Goal: Information Seeking & Learning: Learn about a topic

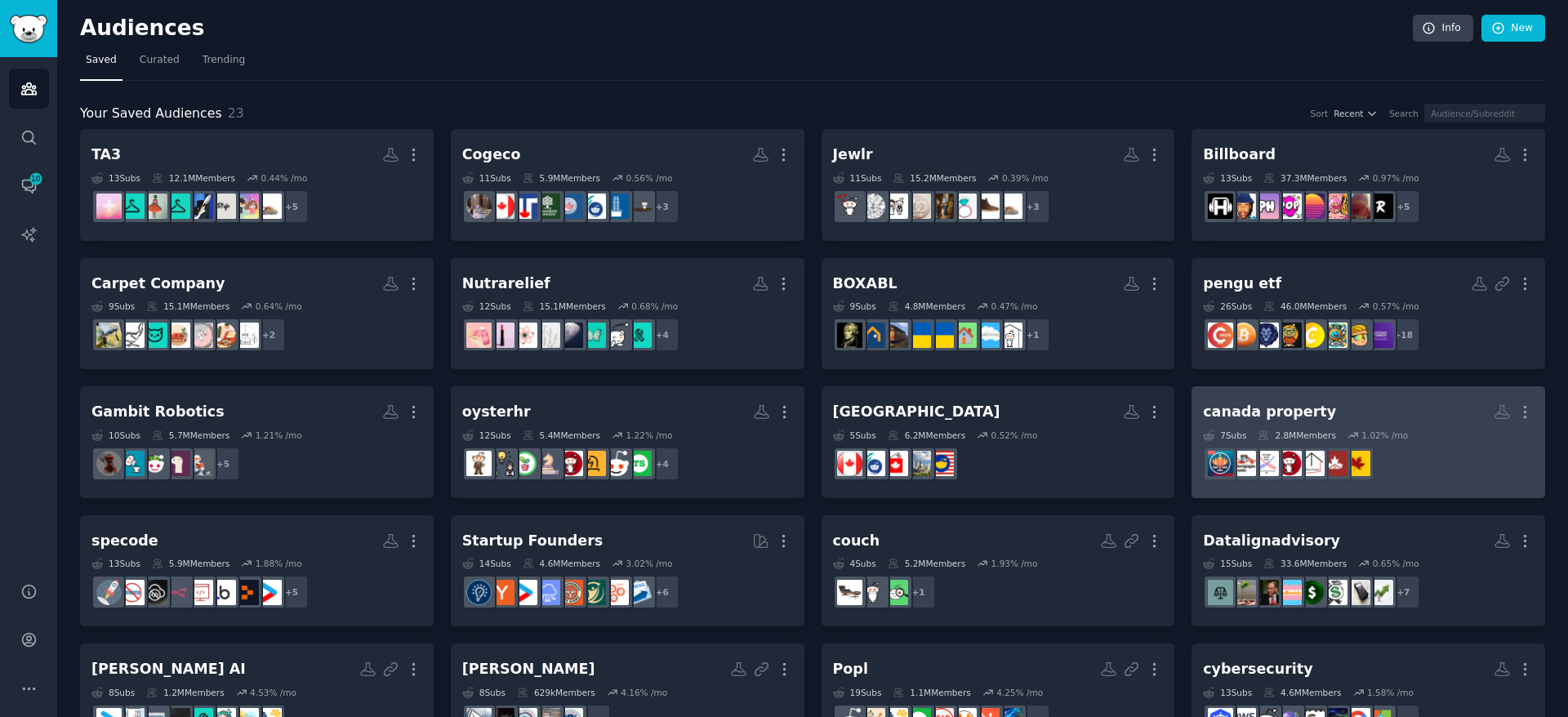
click at [1261, 411] on div "canada property" at bounding box center [1270, 411] width 134 height 20
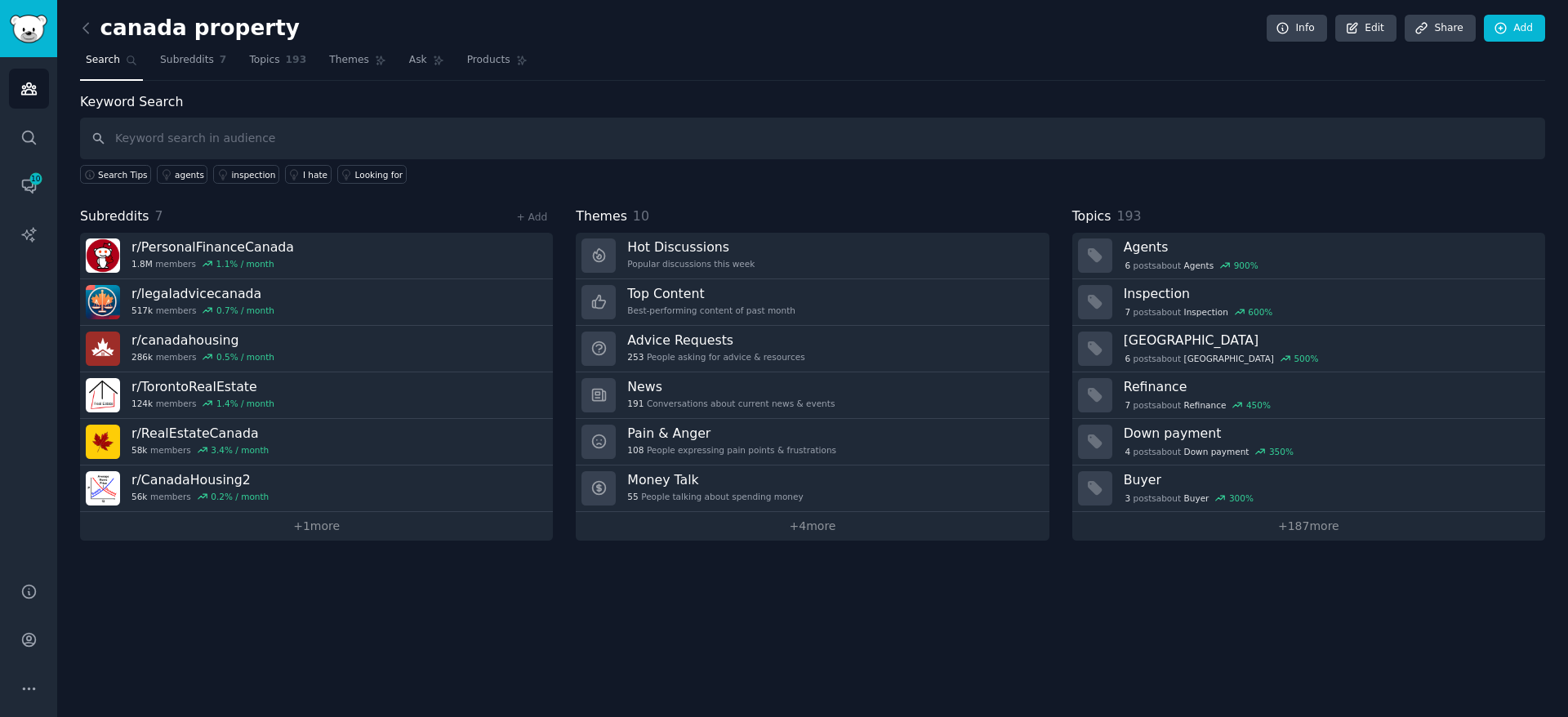
click at [273, 140] on input "text" at bounding box center [812, 138] width 1465 height 41
type input "deeded"
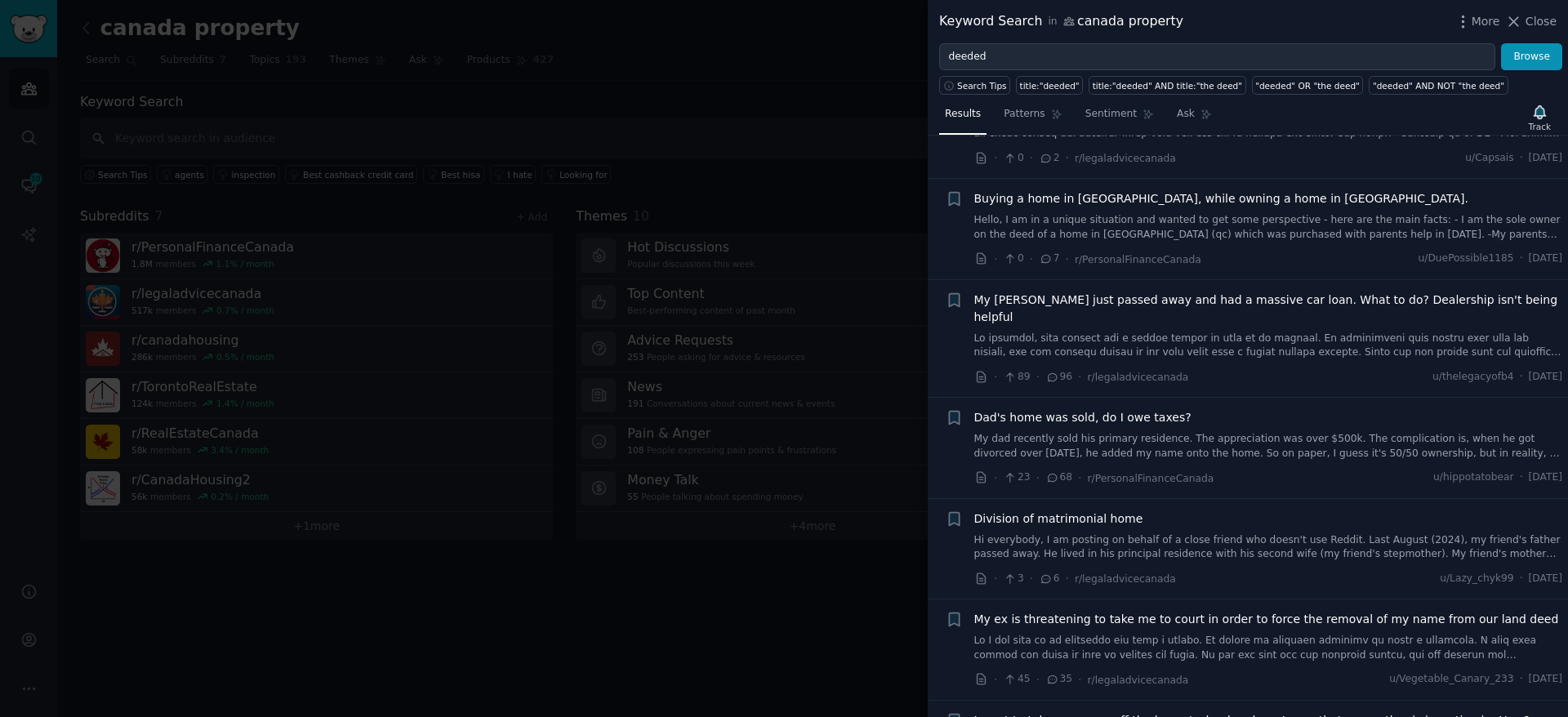
scroll to position [296, 0]
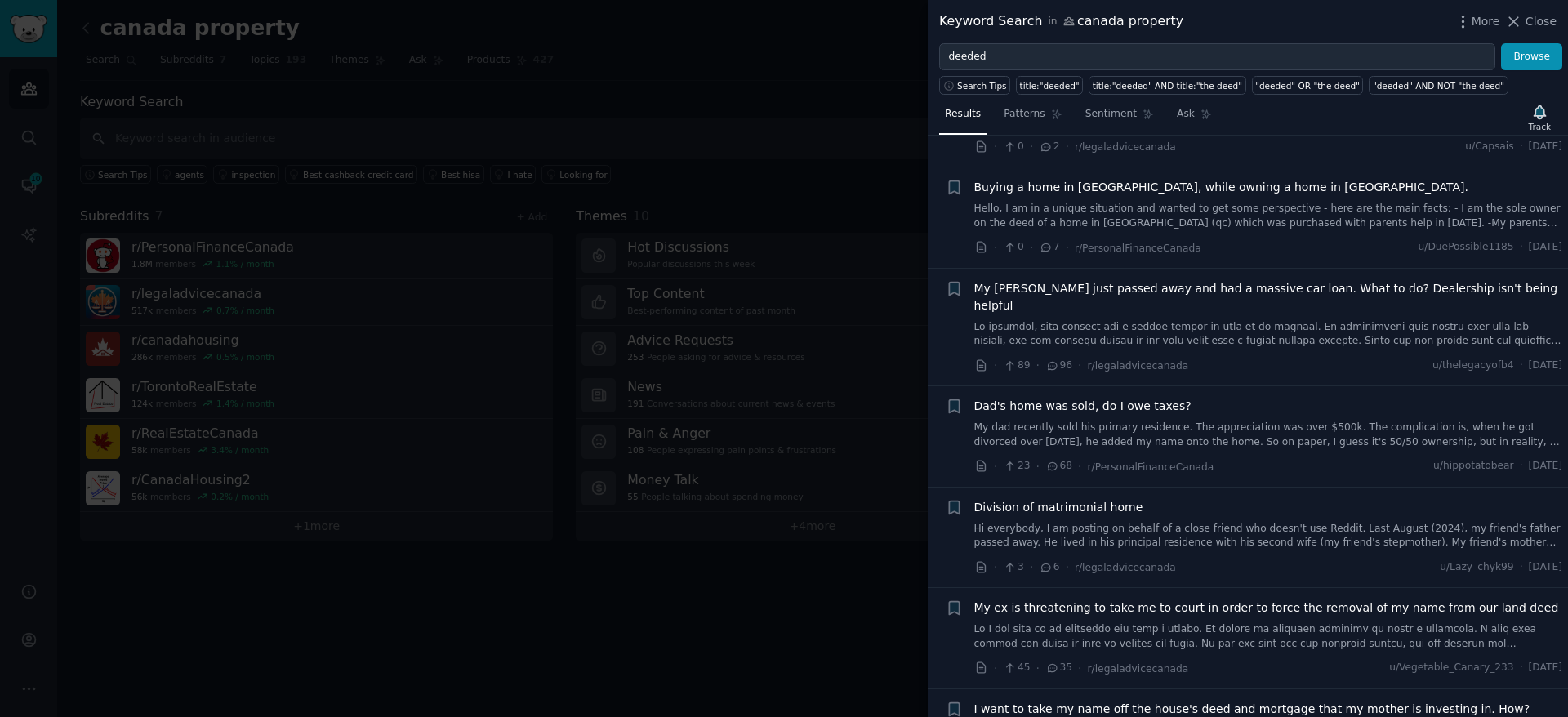
click at [1243, 421] on link "My dad recently sold his primary residence. The appreciation was over $500k. Th…" at bounding box center [1269, 434] width 589 height 29
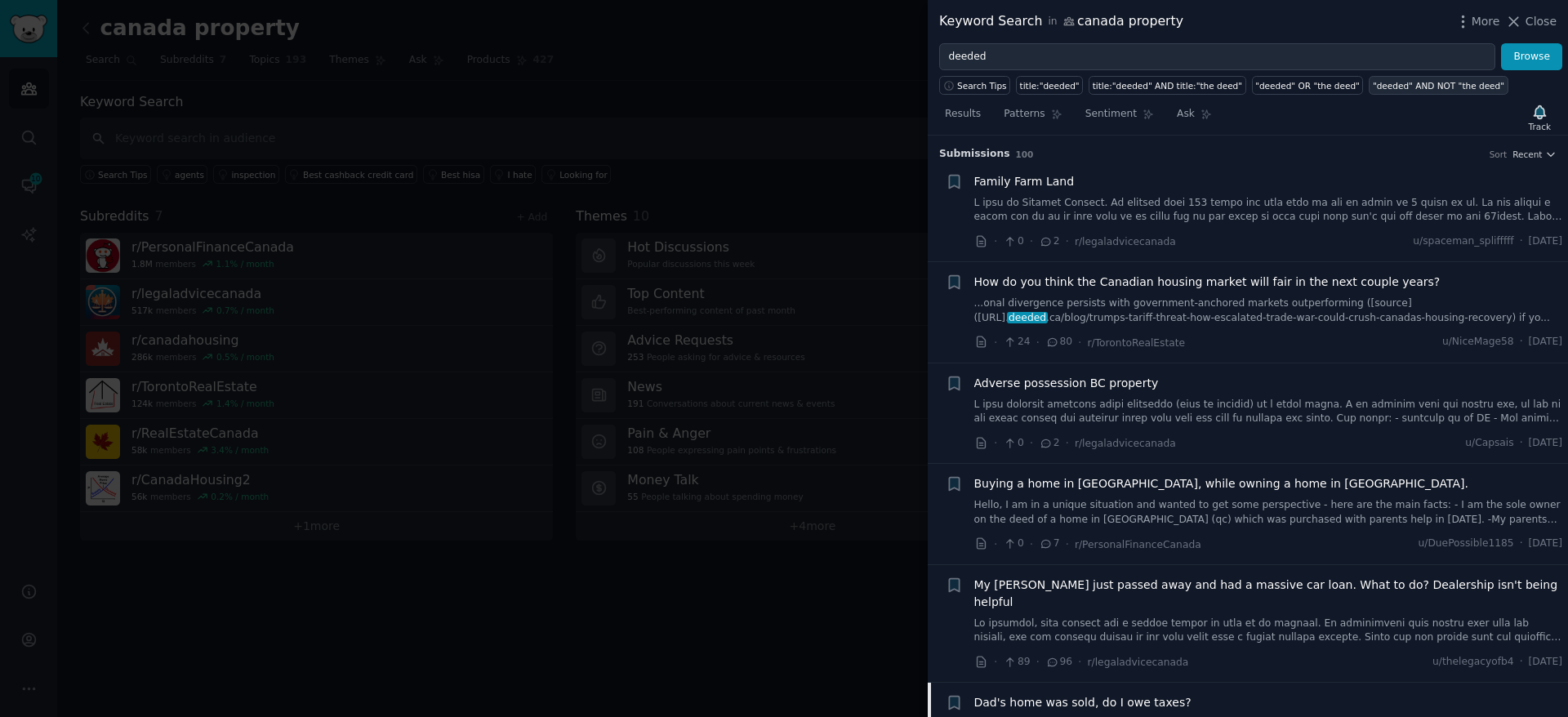
click at [1424, 85] on div ""deeded" AND NOT "the deed"" at bounding box center [1438, 86] width 132 height 11
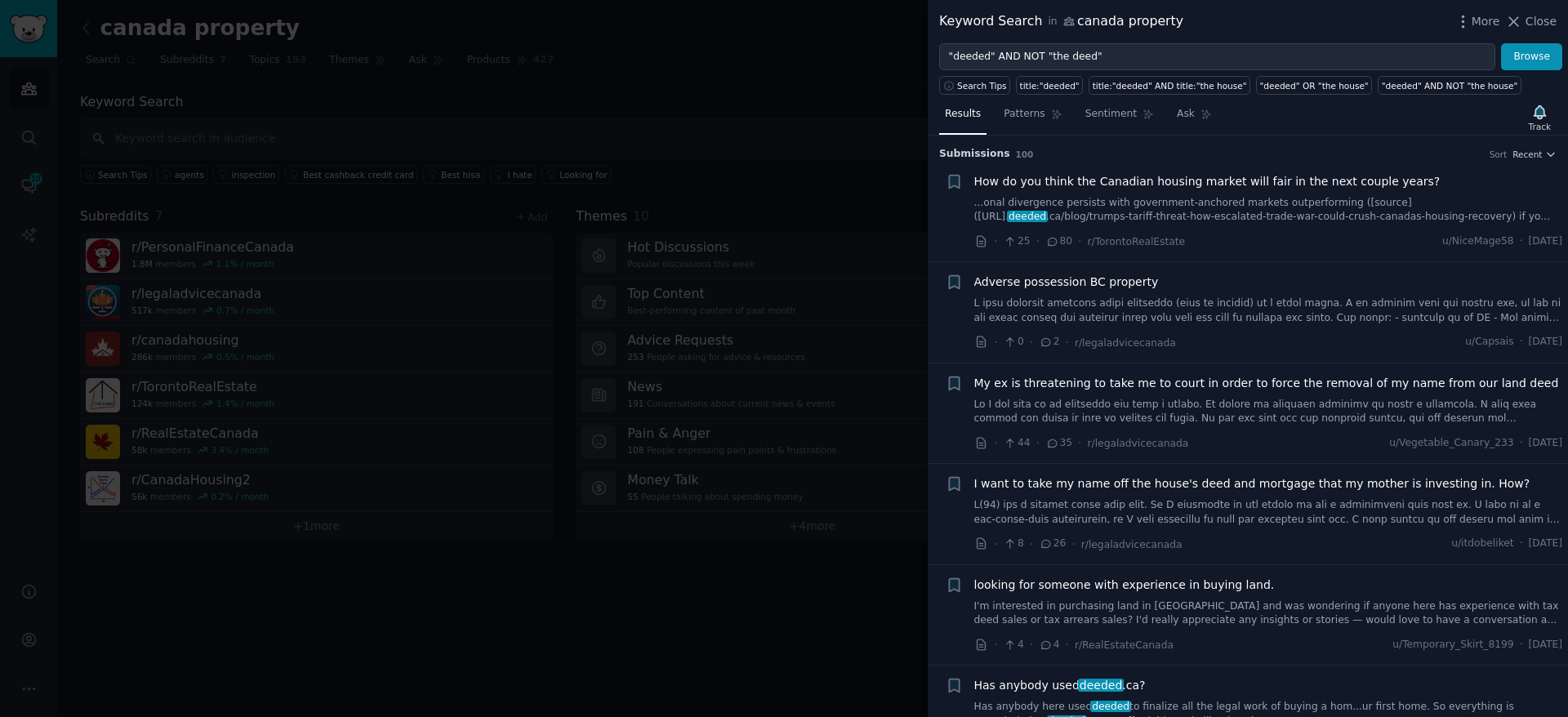
click at [1254, 387] on span "My ex is threatening to take me to court in order to force the removal of my na…" at bounding box center [1266, 383] width 585 height 17
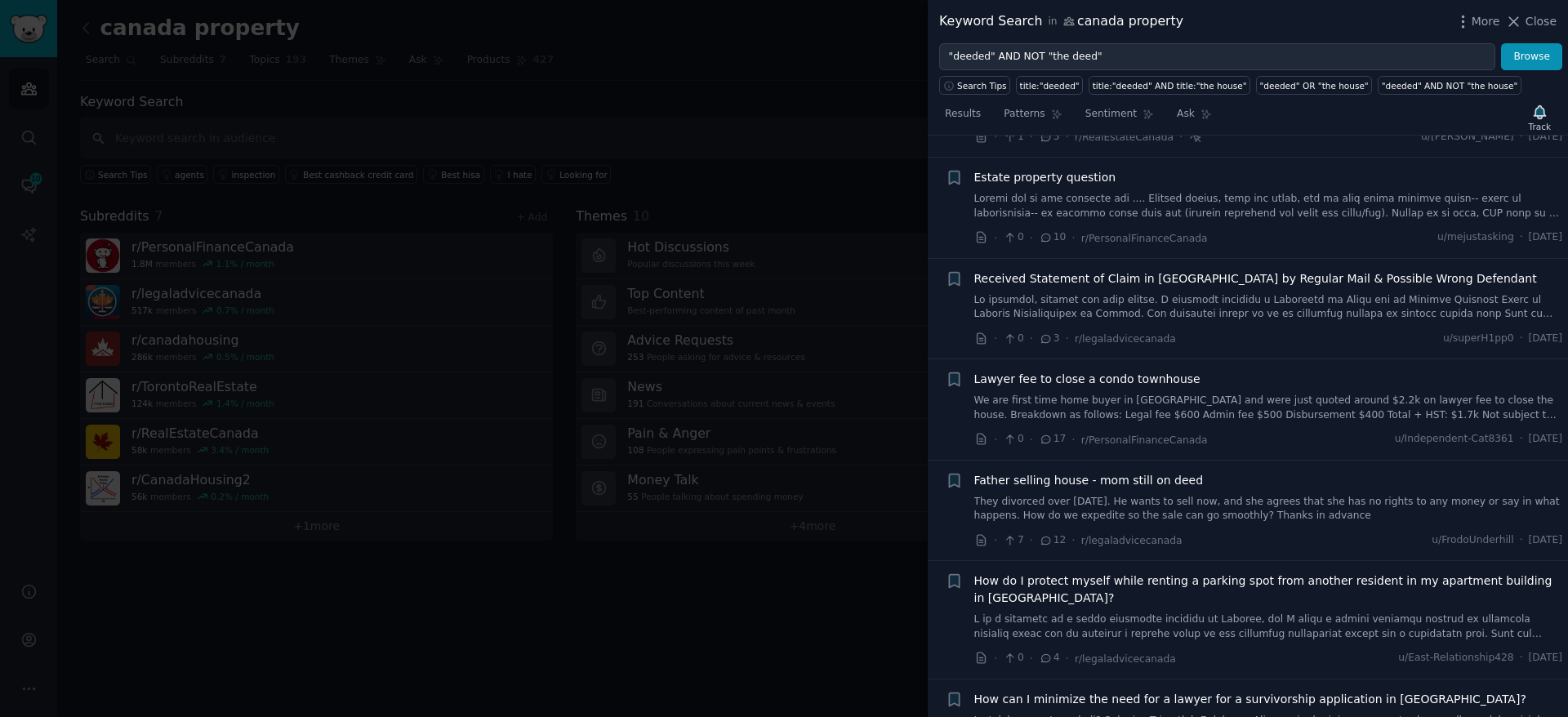
scroll to position [1301, 0]
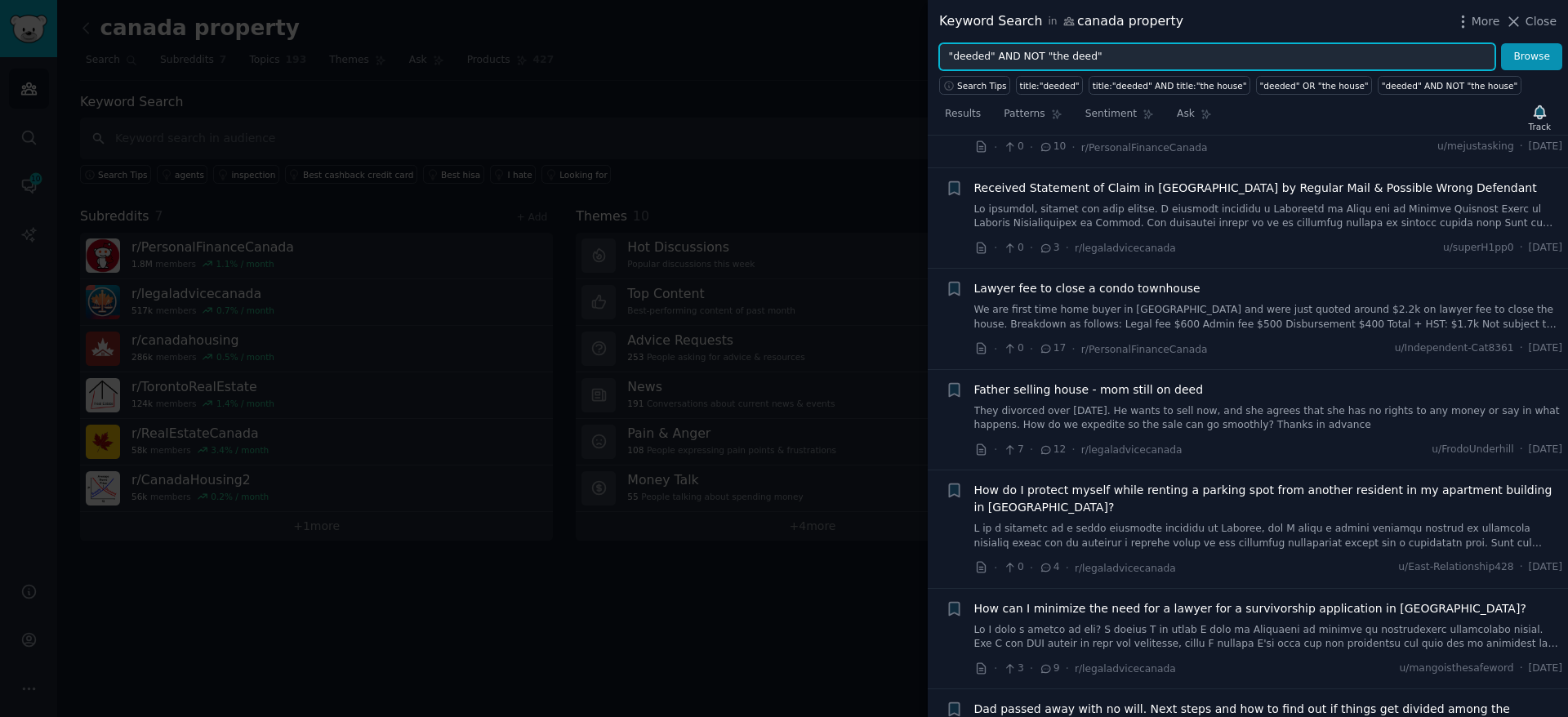
drag, startPoint x: 993, startPoint y: 54, endPoint x: 1226, endPoint y: 61, distance: 233.1
click at [1226, 61] on input ""deeded" AND NOT "the deed"" at bounding box center [1217, 57] width 556 height 28
type input ""deeded""
click at [1501, 43] on button "Browse" at bounding box center [1531, 57] width 62 height 28
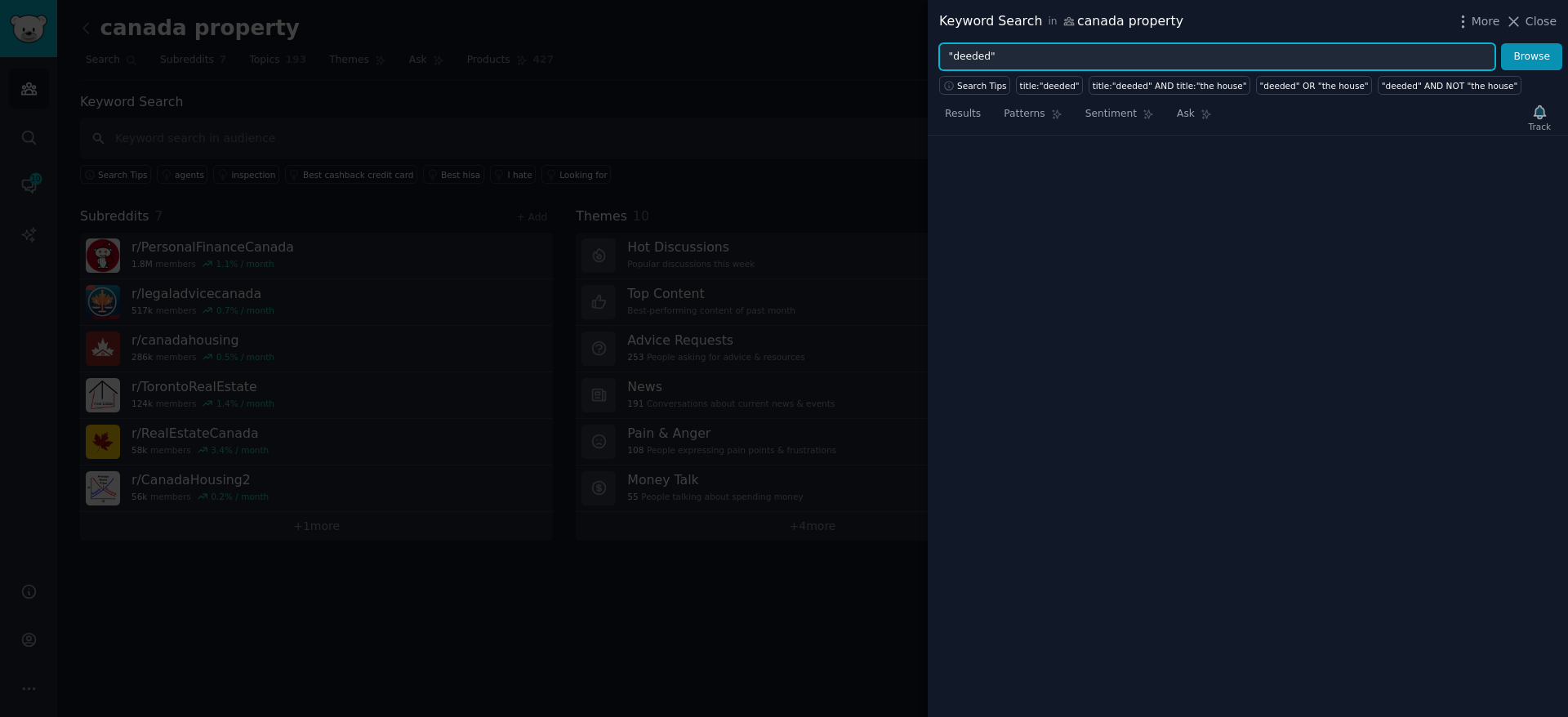
click at [1501, 43] on button "Browse" at bounding box center [1531, 57] width 62 height 28
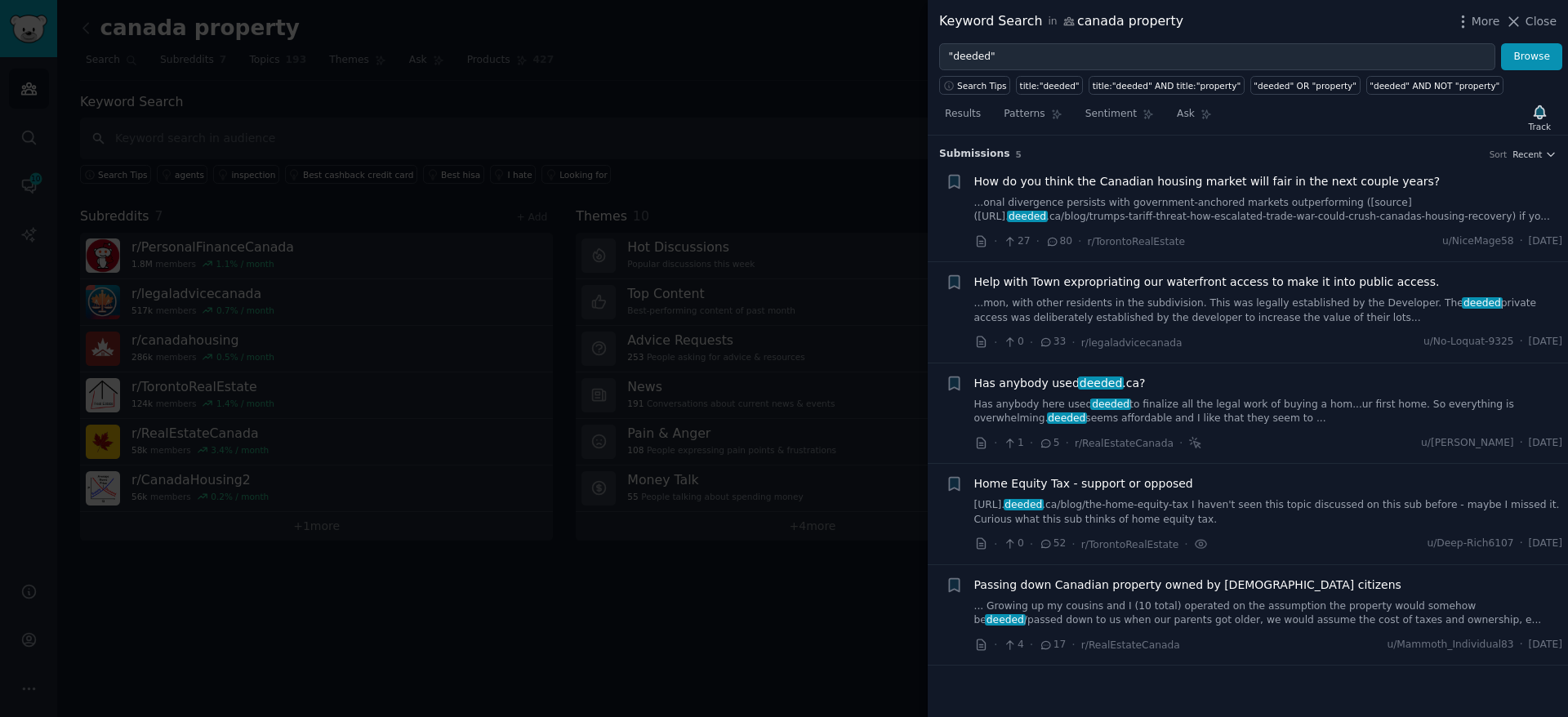
click at [1353, 416] on link "Has anybody here used deeded to finalize all the legal work of buying a hom...u…" at bounding box center [1269, 411] width 589 height 29
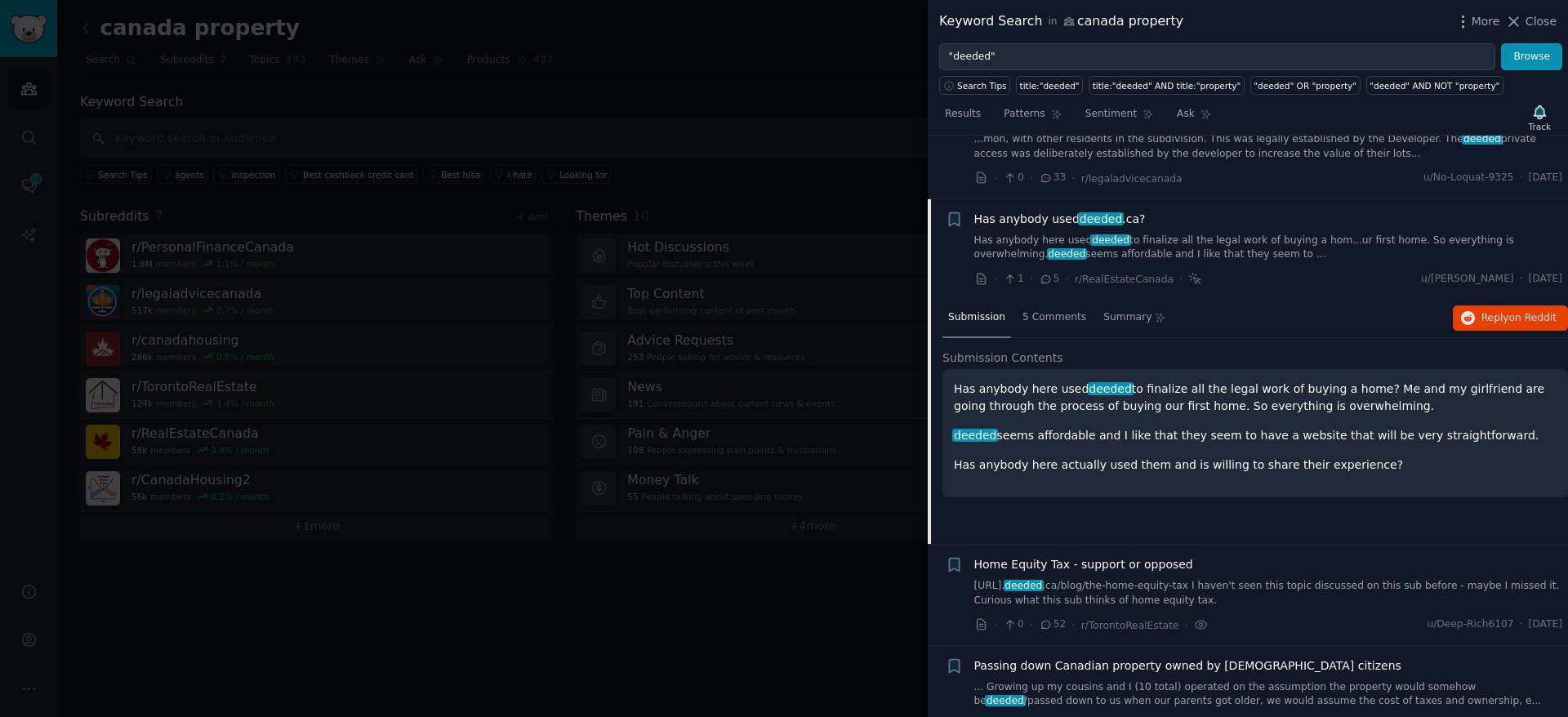
scroll to position [193, 0]
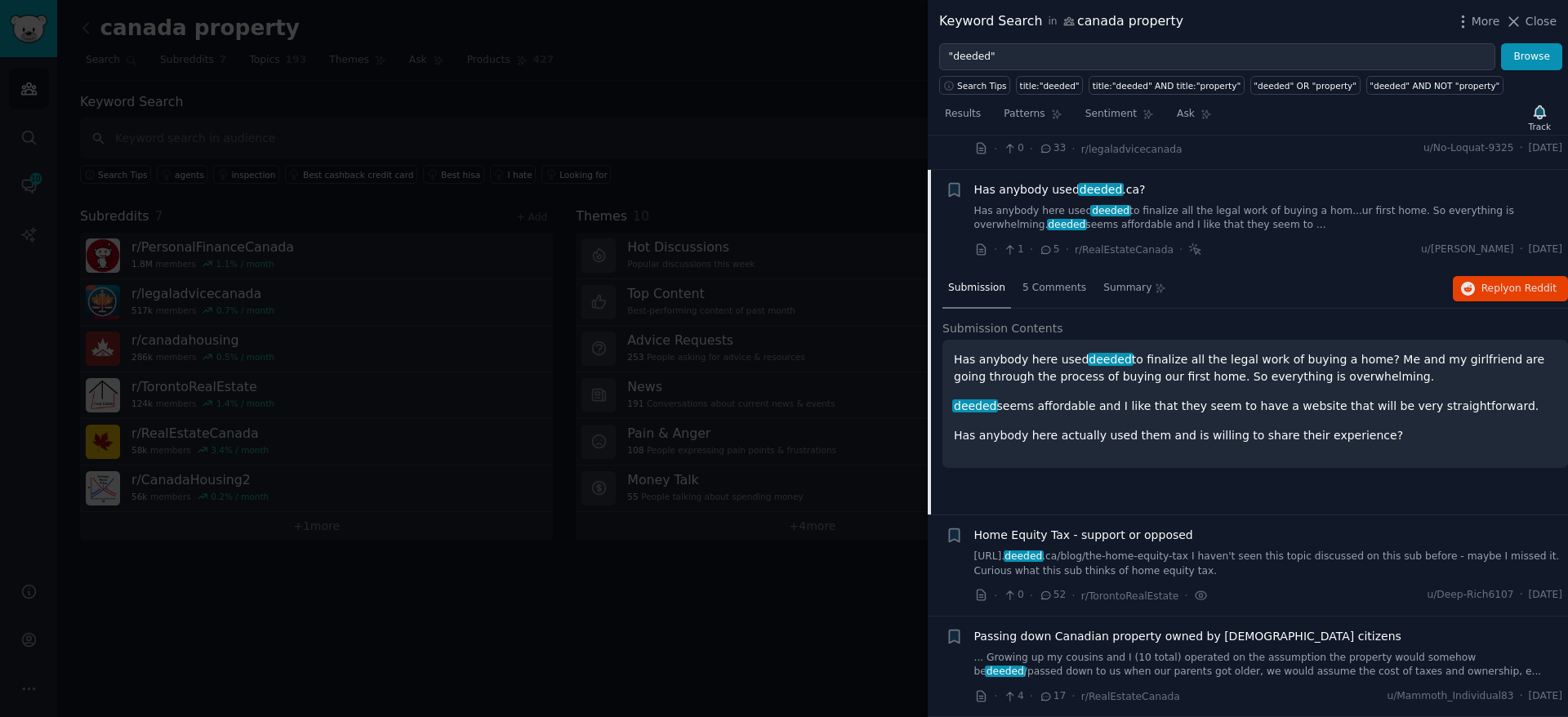
click at [1492, 307] on div "Submission 5 Comments Summary Reply on Reddit" at bounding box center [1255, 289] width 625 height 40
click at [1493, 291] on span "Reply on Reddit" at bounding box center [1519, 289] width 75 height 15
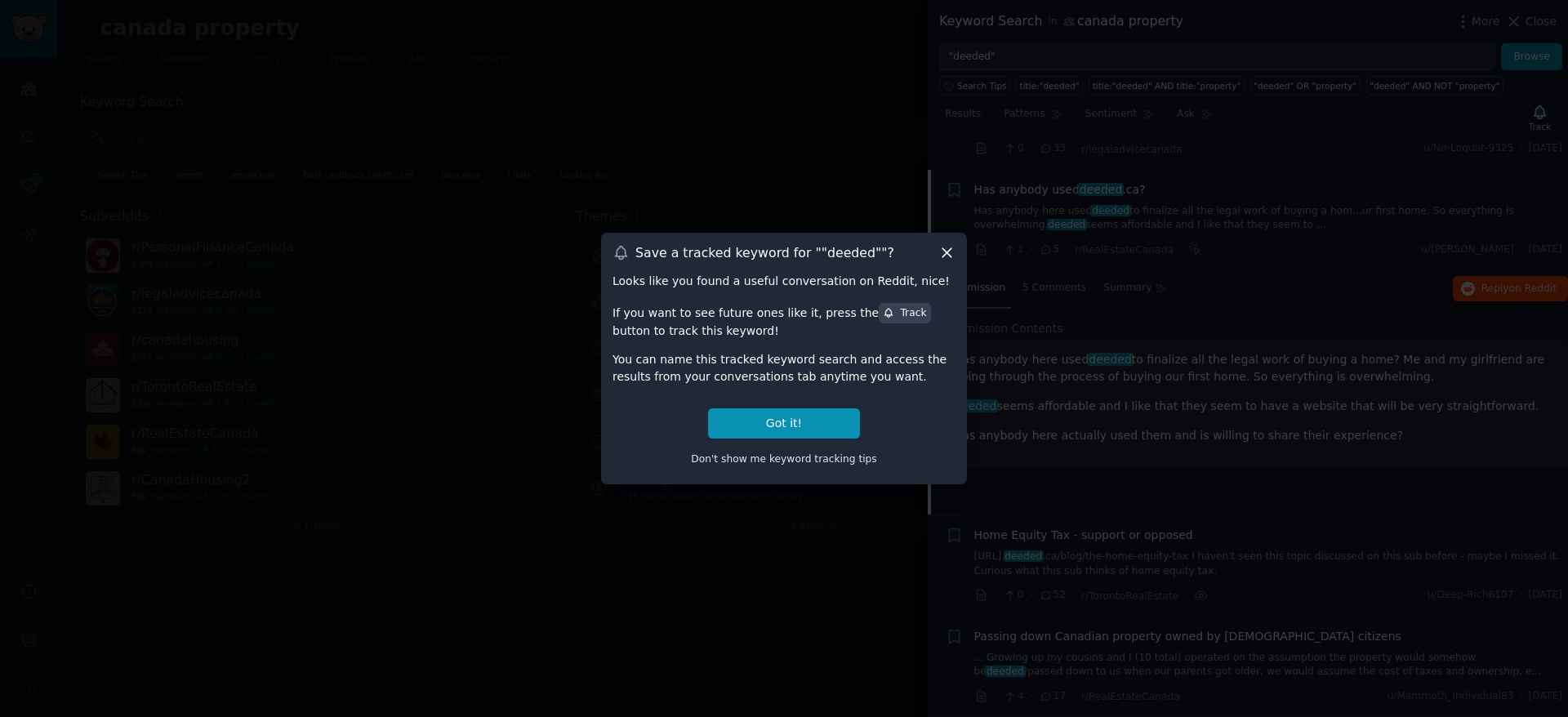
click at [796, 87] on div at bounding box center [784, 358] width 1568 height 717
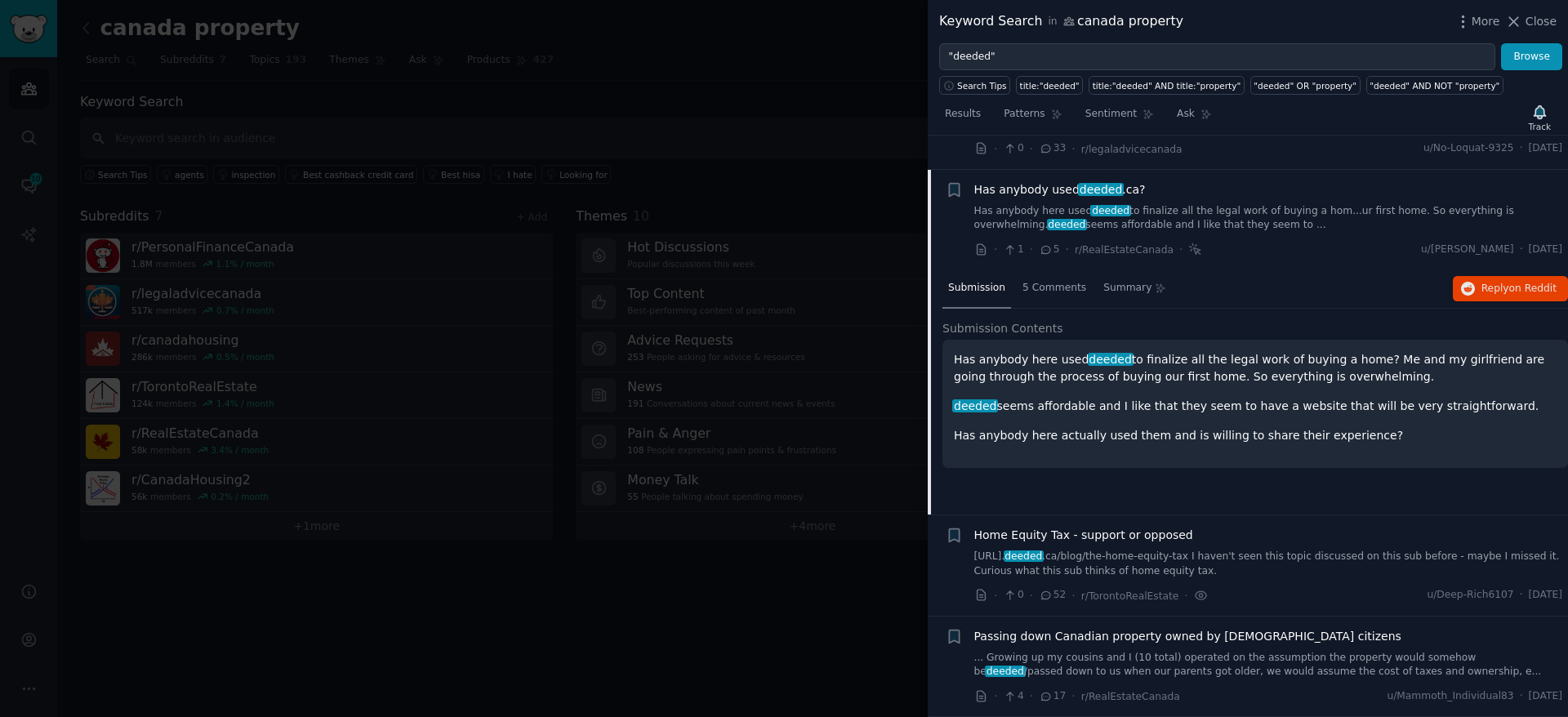
click at [616, 618] on div at bounding box center [784, 358] width 1568 height 717
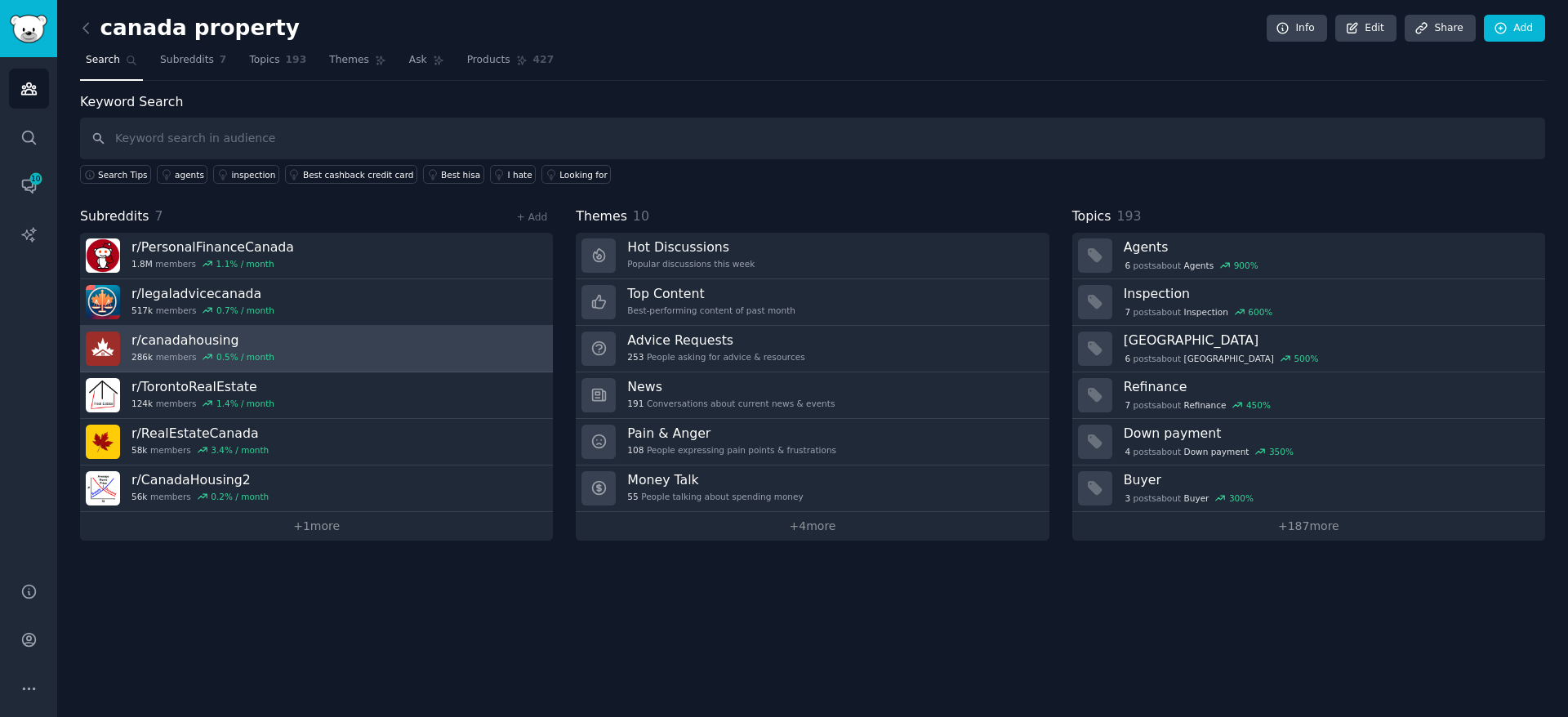
click at [361, 327] on link "r/ canadahousing 286k members 0.5 % / month" at bounding box center [317, 349] width 473 height 47
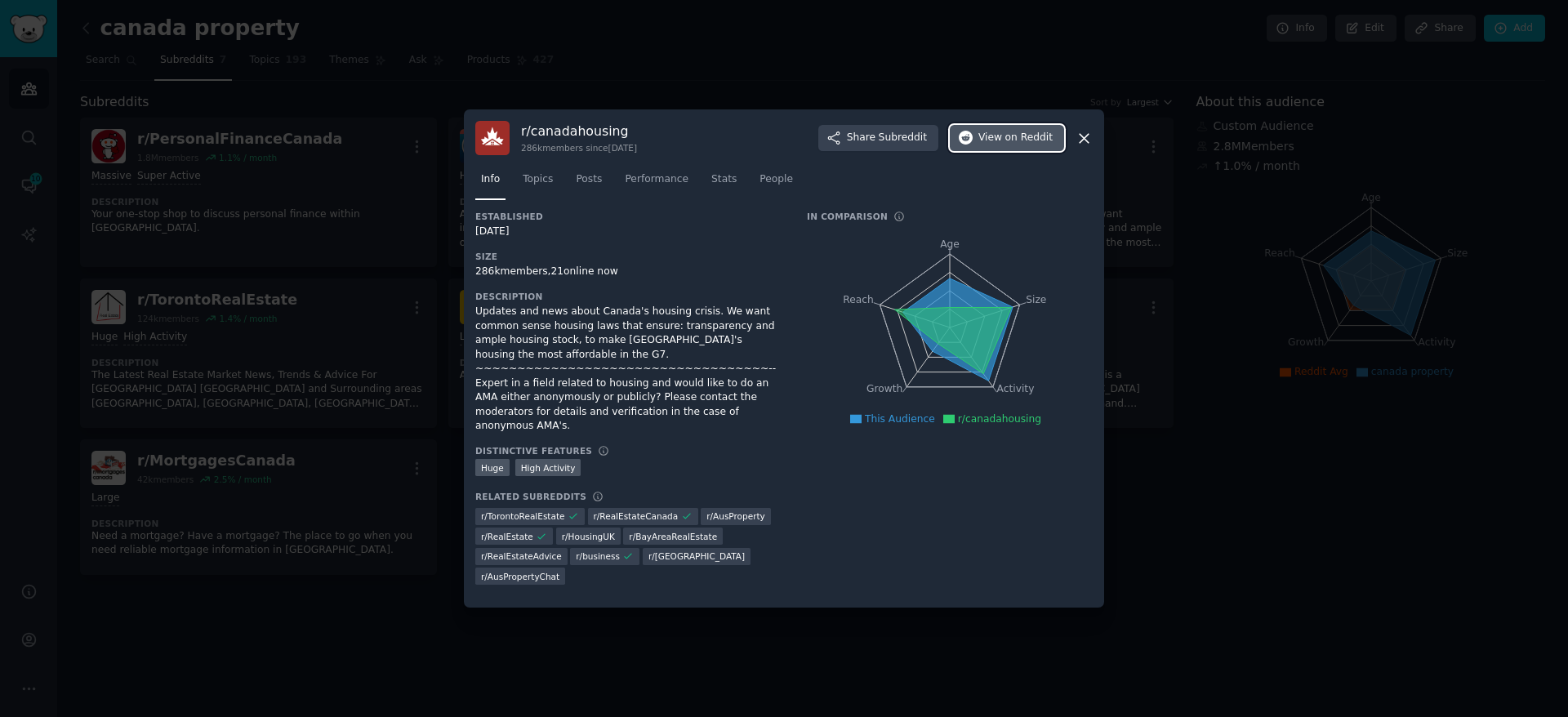
click at [969, 151] on button "View on Reddit" at bounding box center [1007, 138] width 114 height 26
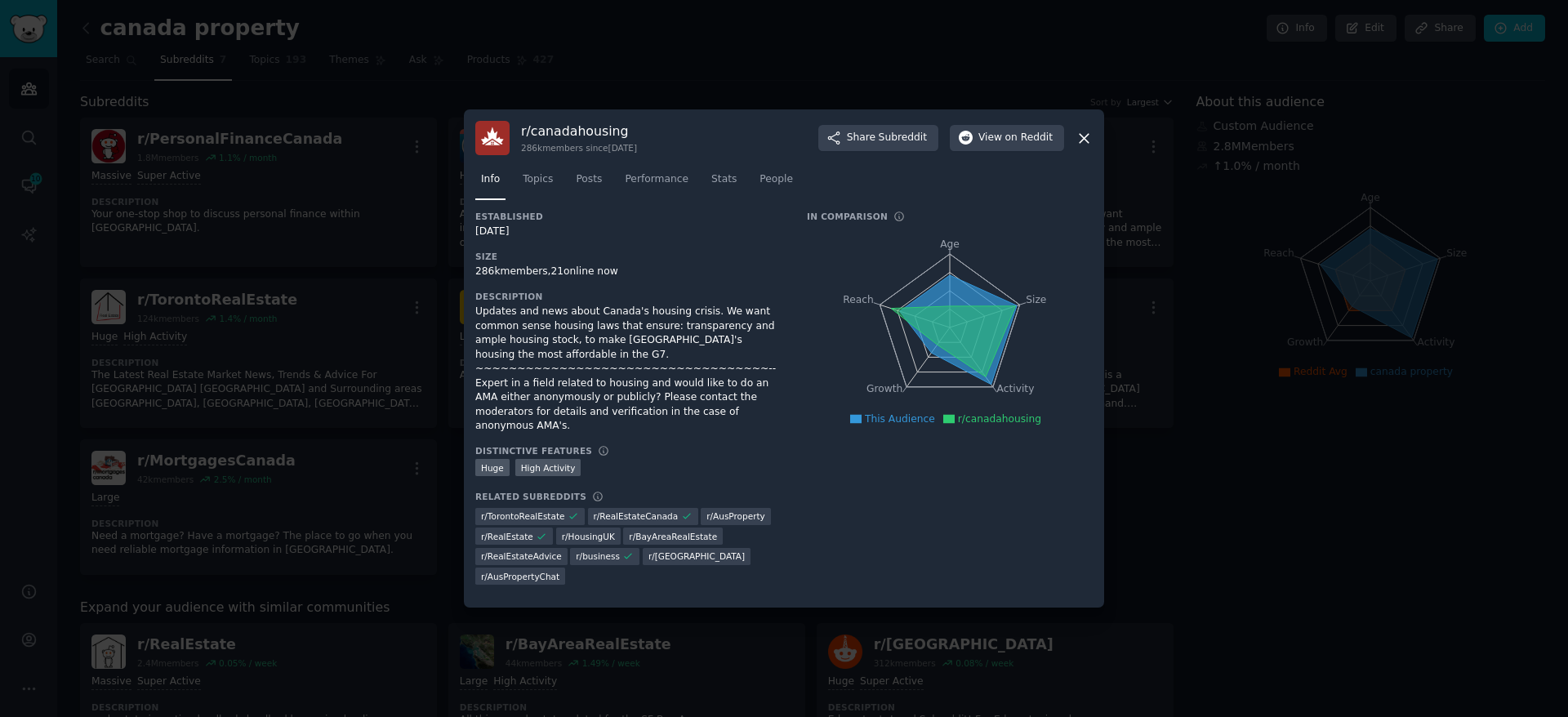
click at [813, 32] on div at bounding box center [784, 358] width 1568 height 717
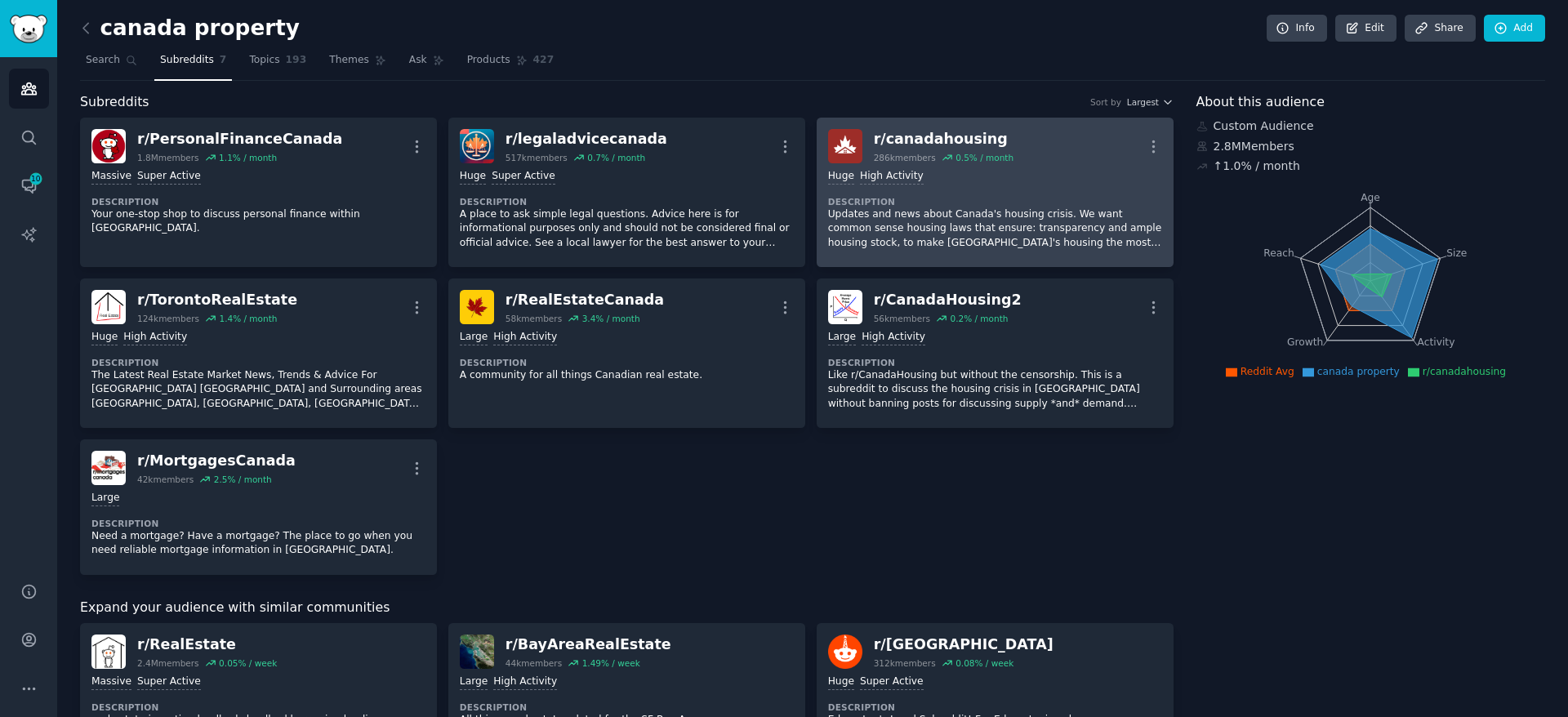
click at [1037, 147] on div "r/ canadahousing 286k members 0.5 % / month More" at bounding box center [994, 145] width 334 height 34
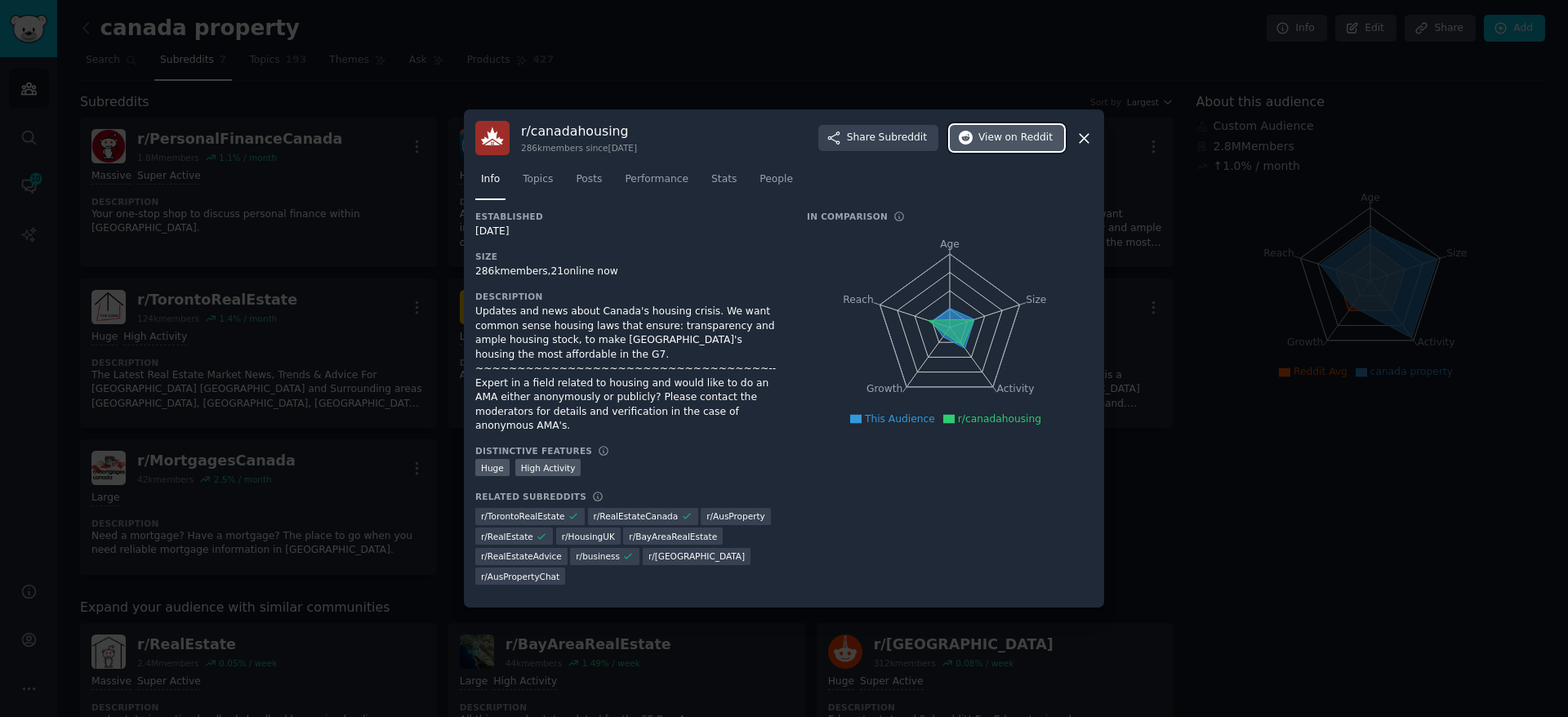
click at [1026, 151] on button "View on Reddit" at bounding box center [1007, 138] width 114 height 26
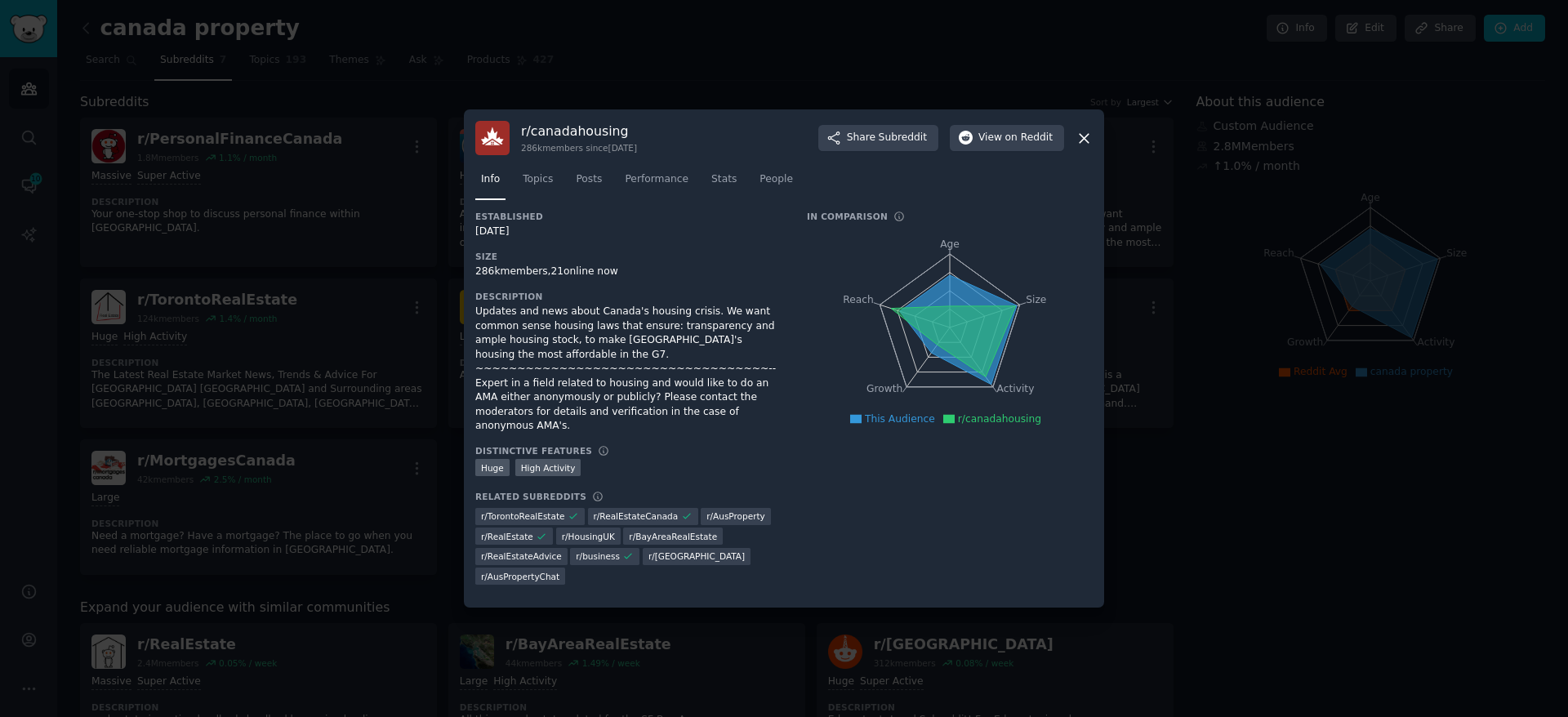
click at [1261, 210] on div at bounding box center [784, 358] width 1568 height 717
